Goal: Download file/media

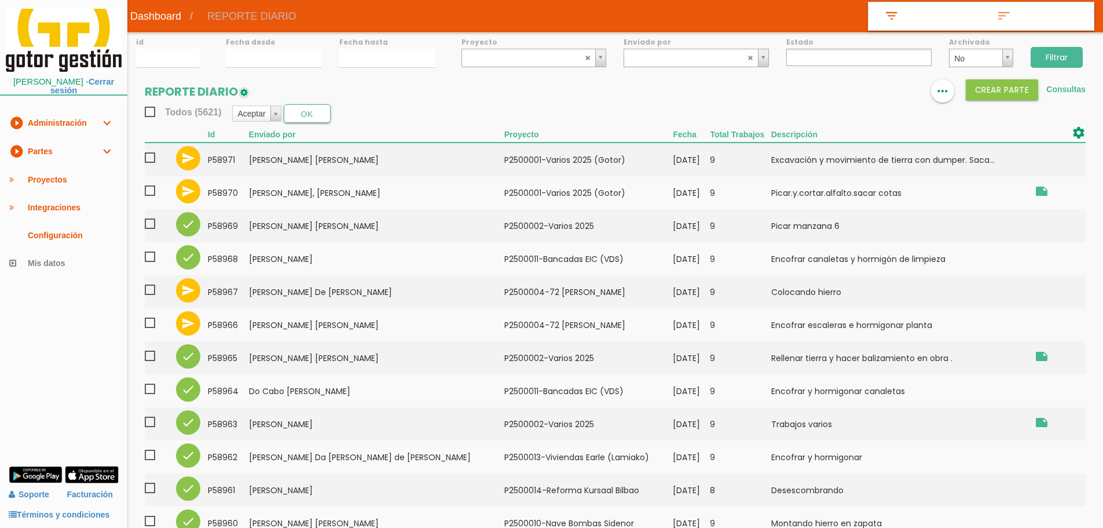
select select
drag, startPoint x: 0, startPoint y: 0, endPoint x: 1067, endPoint y: 88, distance: 1070.9
click at [1067, 88] on link "Consultas" at bounding box center [1065, 89] width 39 height 9
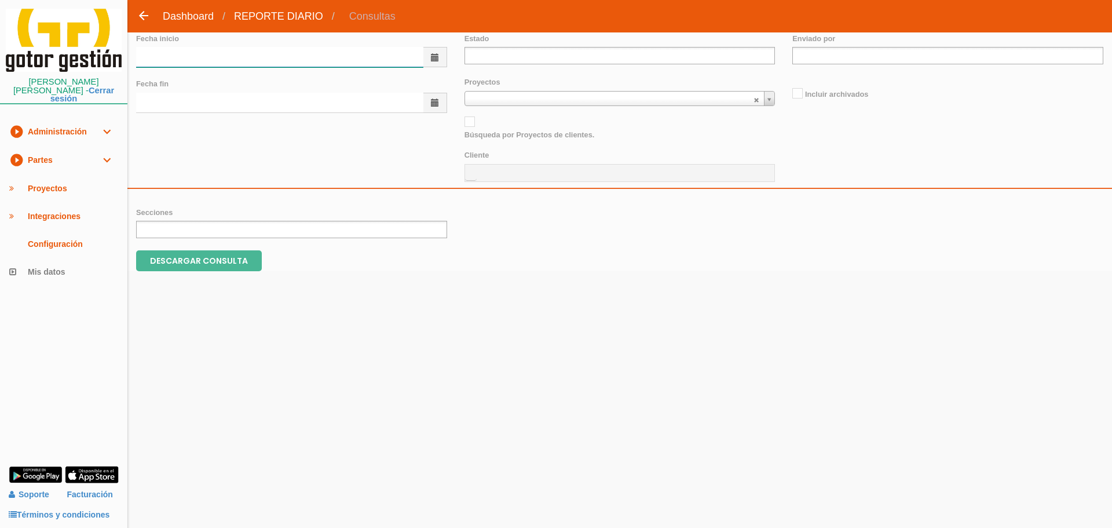
click at [304, 50] on input "text" at bounding box center [279, 57] width 287 height 20
type input "[DATE]"
type input "3"
type input "37"
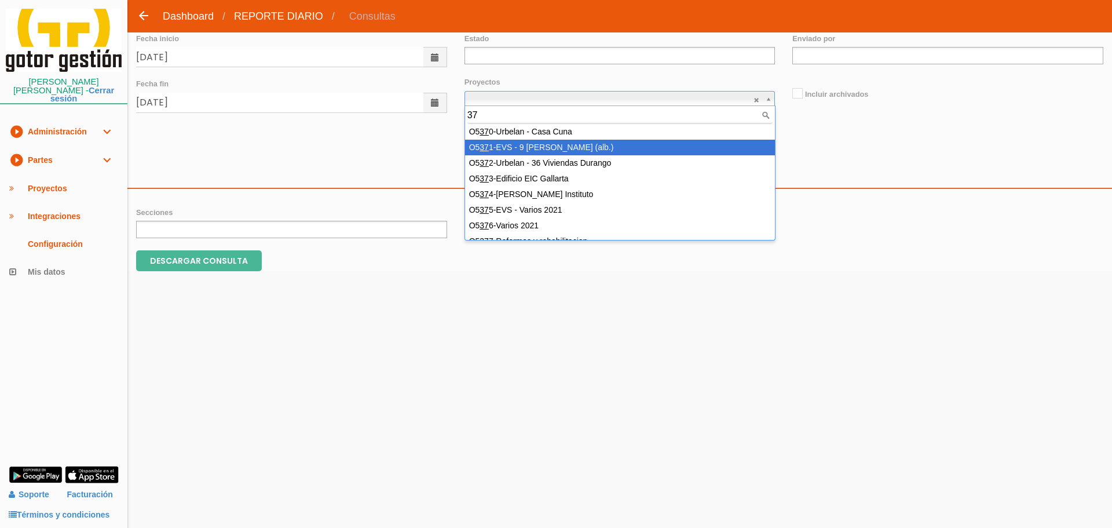
scroll to position [56, 0]
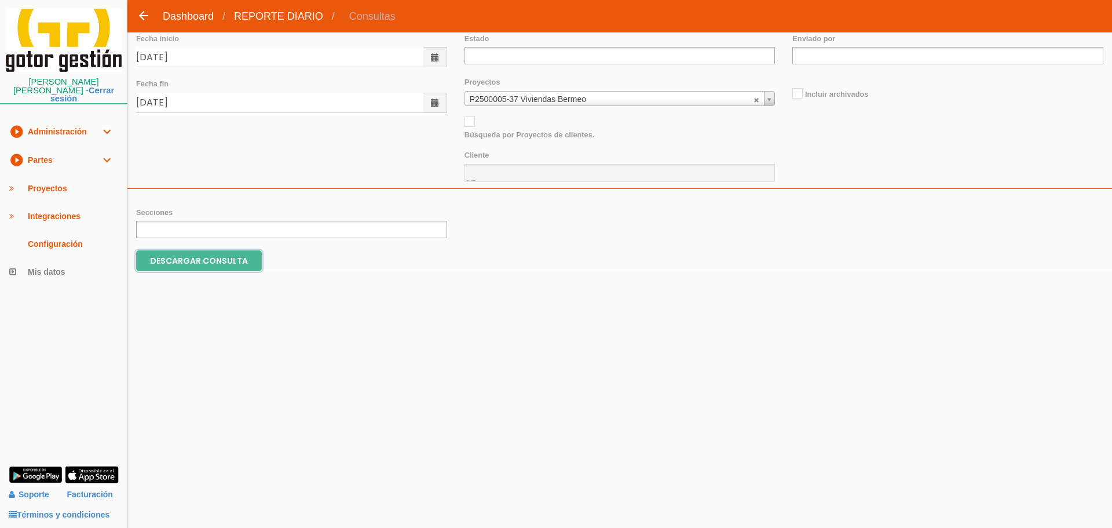
click at [229, 259] on input "DESCARGAR CONSULTA" at bounding box center [199, 260] width 126 height 21
click at [755, 98] on abbr at bounding box center [756, 99] width 7 height 7
click at [180, 265] on input "DESCARGAR CONSULTA" at bounding box center [199, 260] width 126 height 21
click at [756, 100] on abbr at bounding box center [756, 99] width 7 height 7
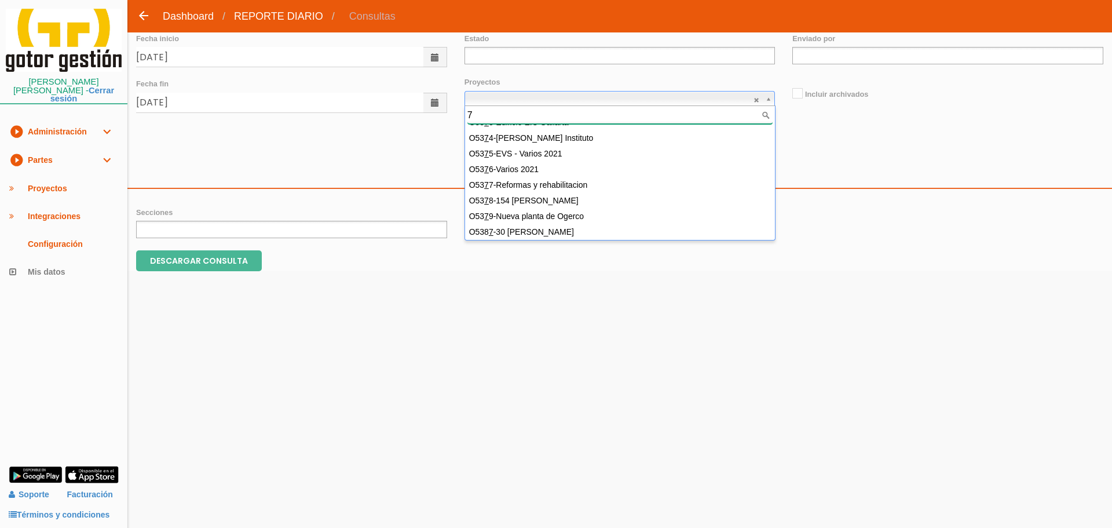
type input "72"
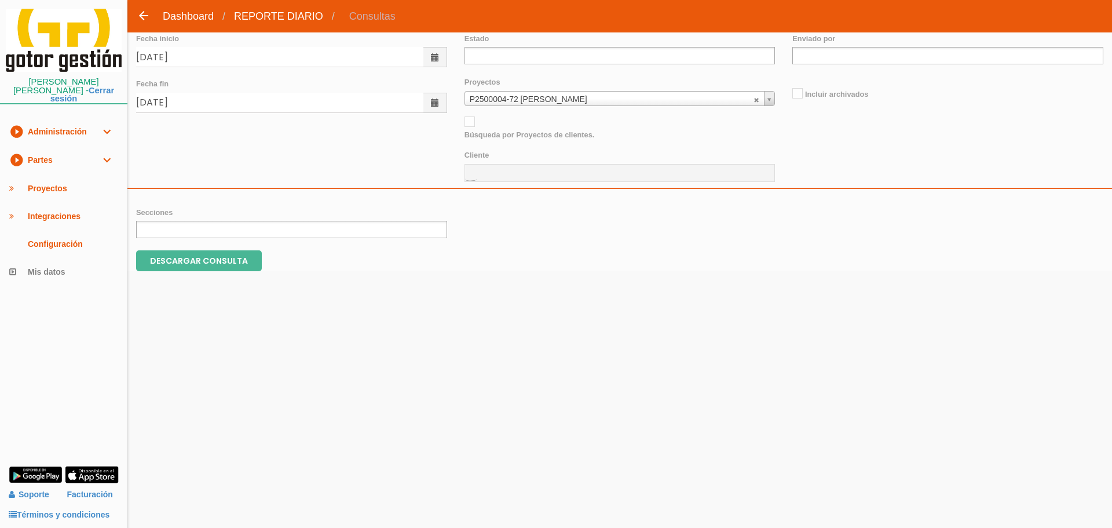
click at [189, 273] on body "menu arrow_back Dashboard Consultas" at bounding box center [556, 264] width 1112 height 528
click at [186, 269] on input "DESCARGAR CONSULTA" at bounding box center [199, 260] width 126 height 21
